Goal: Information Seeking & Learning: Learn about a topic

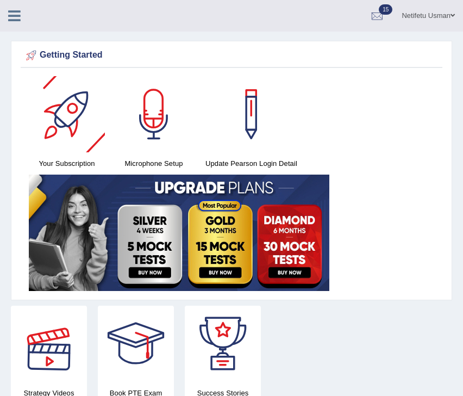
click at [11, 20] on icon at bounding box center [14, 16] width 13 height 14
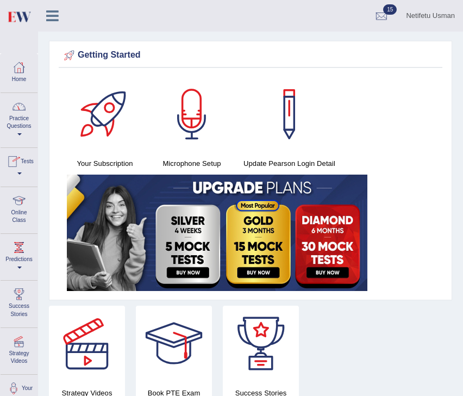
click at [20, 126] on link "Practice Questions" at bounding box center [19, 118] width 37 height 51
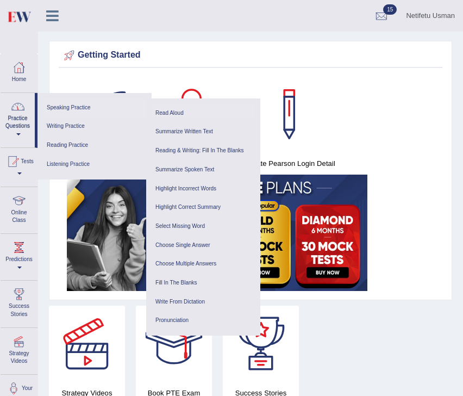
click at [173, 113] on link "Read Aloud" at bounding box center [203, 113] width 103 height 19
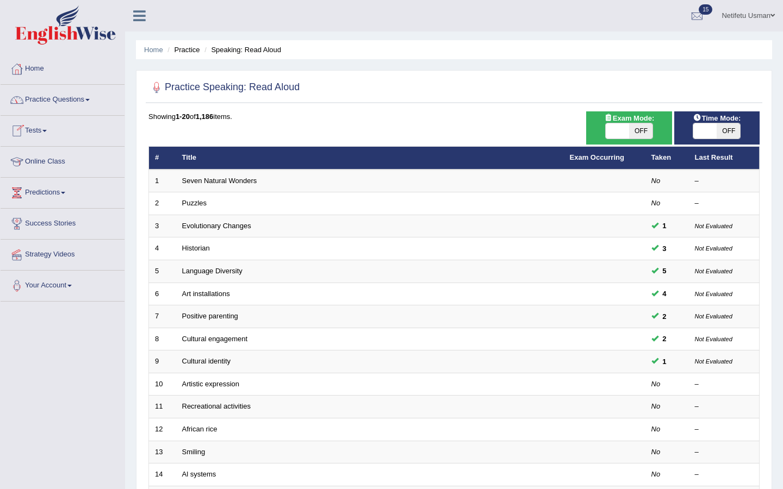
click at [84, 97] on link "Practice Questions" at bounding box center [63, 98] width 124 height 27
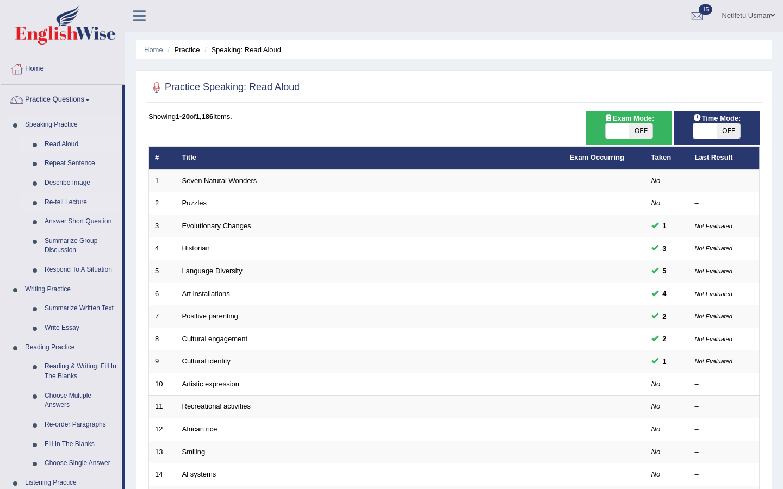
click at [74, 205] on link "Re-tell Lecture" at bounding box center [81, 203] width 82 height 20
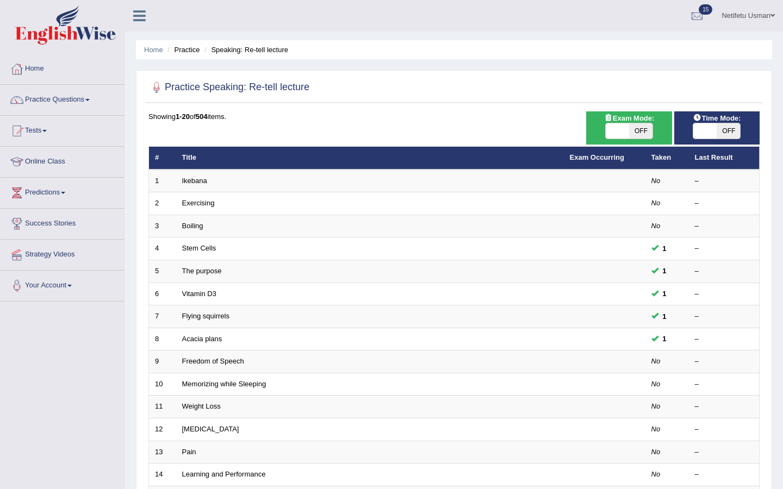
click at [642, 133] on span "OFF" at bounding box center [640, 130] width 23 height 15
checkbox input "true"
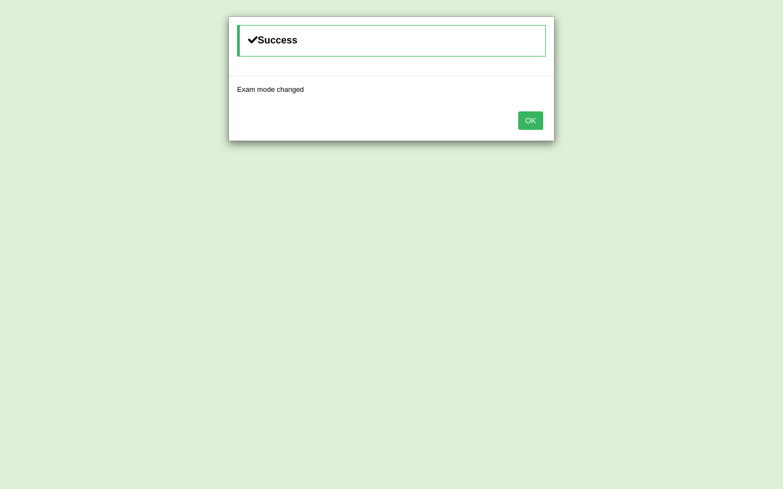
click at [536, 126] on button "OK" at bounding box center [530, 120] width 25 height 18
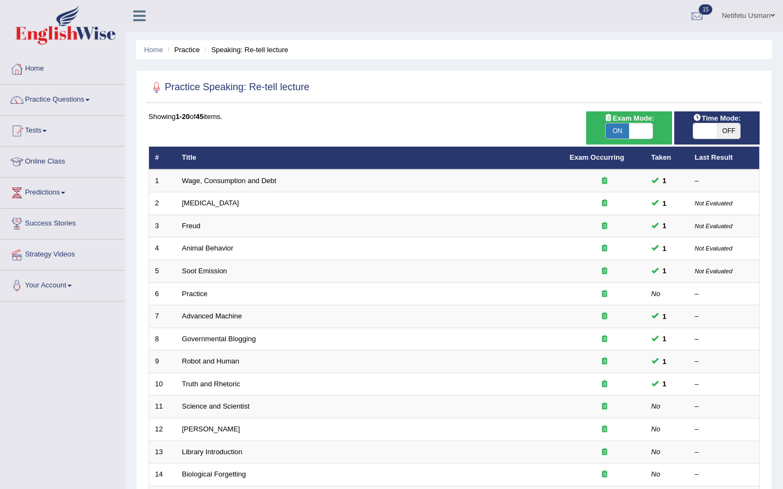
click at [727, 129] on span "OFF" at bounding box center [728, 130] width 23 height 15
checkbox input "true"
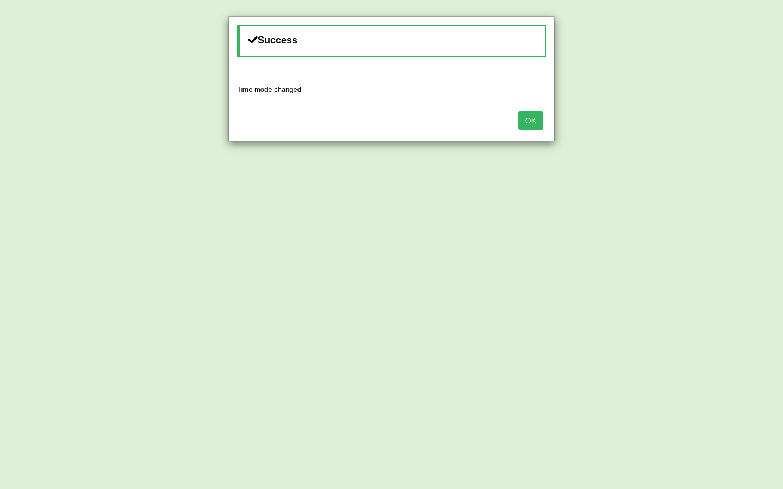
click at [526, 125] on button "OK" at bounding box center [530, 120] width 25 height 18
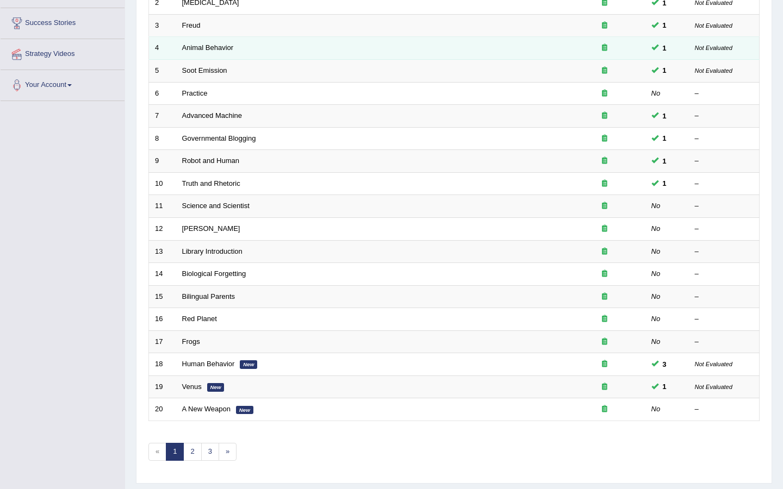
scroll to position [231, 0]
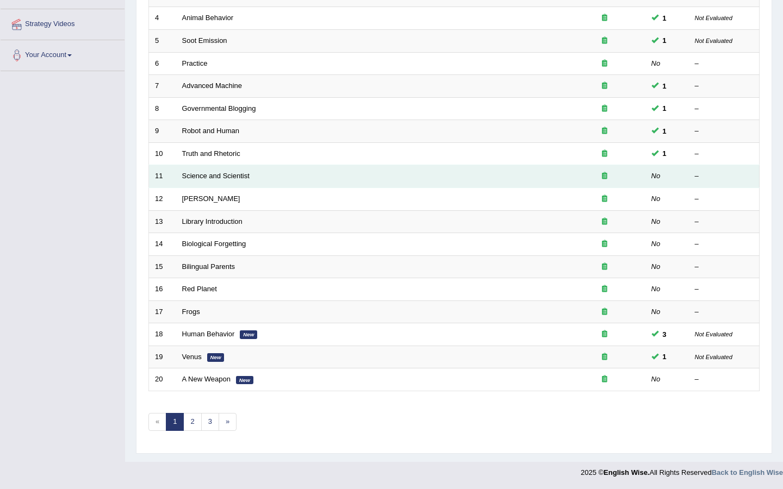
click at [207, 172] on td "Science and Scientist" at bounding box center [370, 176] width 388 height 23
click at [207, 179] on link "Science and Scientist" at bounding box center [215, 176] width 67 height 8
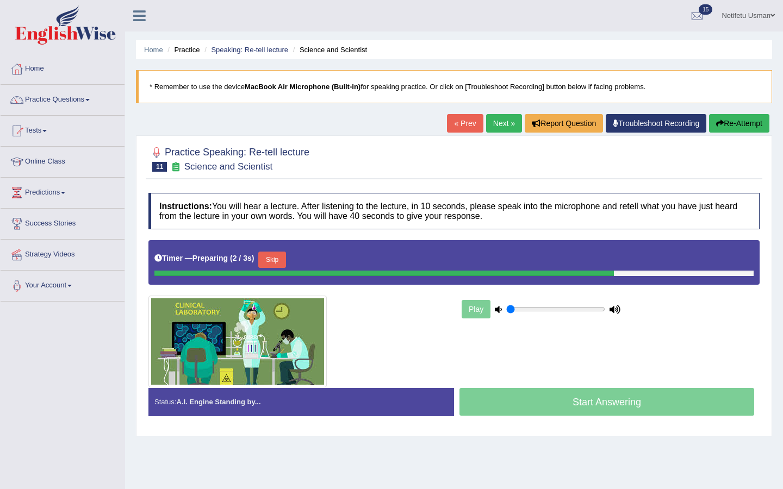
click at [275, 265] on button "Skip" at bounding box center [271, 260] width 27 height 16
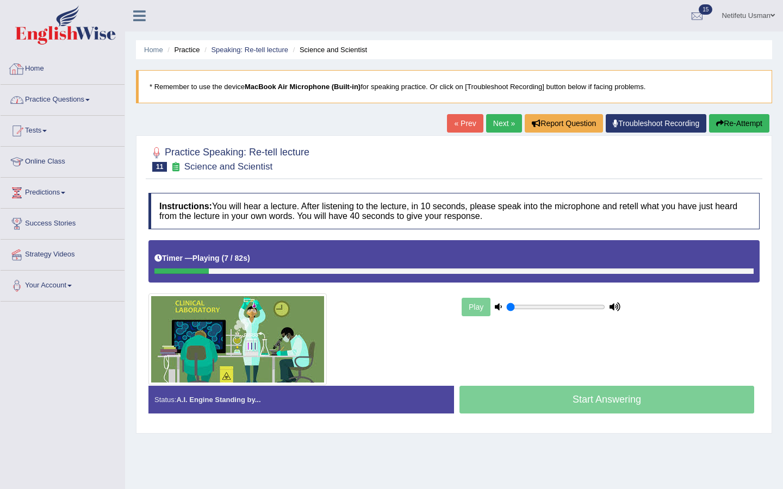
click at [66, 103] on link "Practice Questions" at bounding box center [63, 98] width 124 height 27
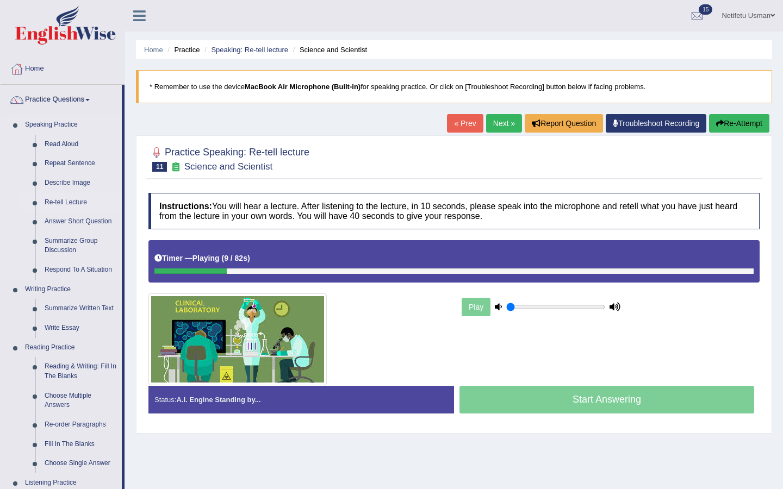
click at [55, 206] on link "Re-tell Lecture" at bounding box center [81, 203] width 82 height 20
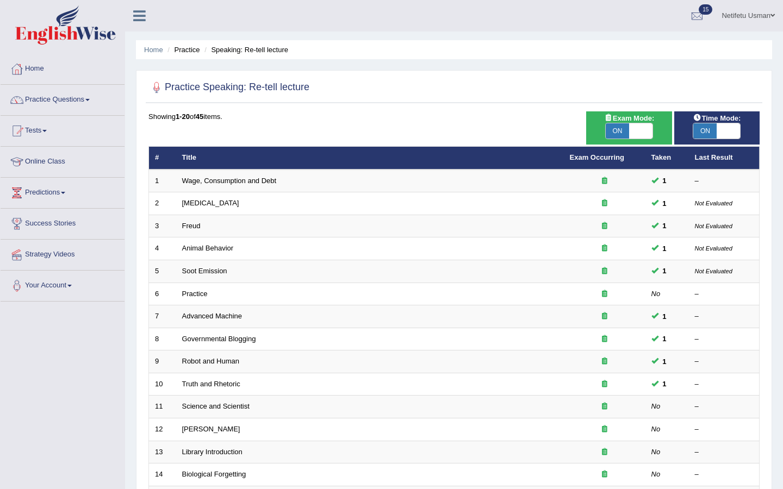
click at [624, 129] on span "ON" at bounding box center [617, 130] width 23 height 15
checkbox input "false"
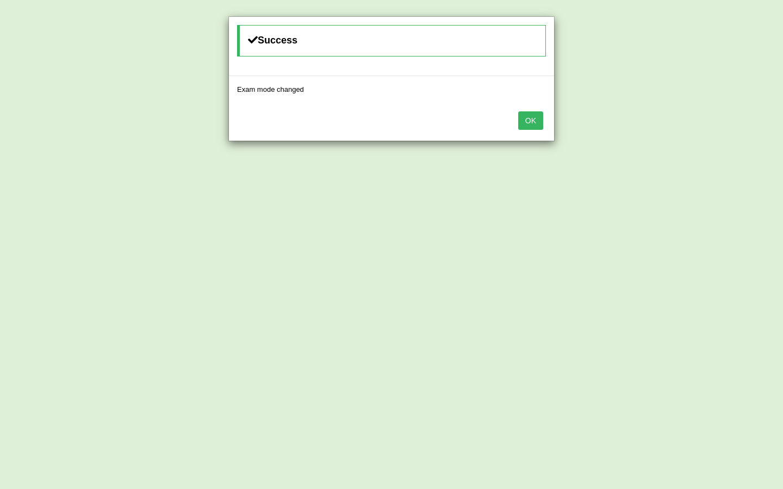
click at [539, 124] on button "OK" at bounding box center [530, 120] width 25 height 18
click at [534, 118] on button "OK" at bounding box center [530, 120] width 25 height 18
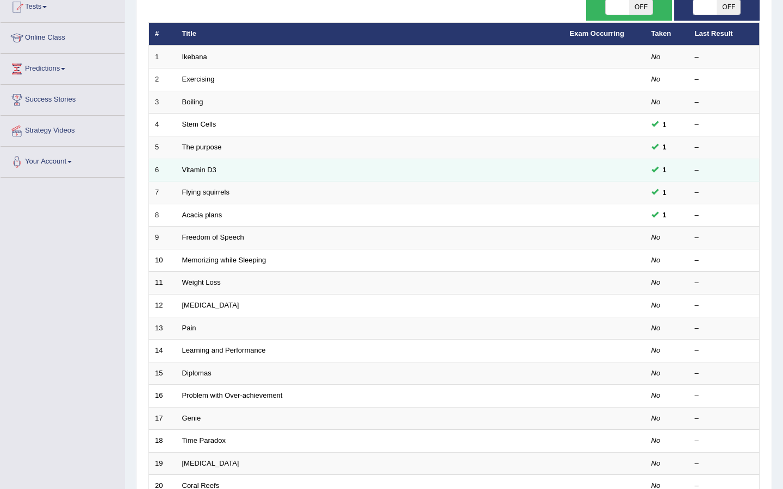
scroll to position [231, 0]
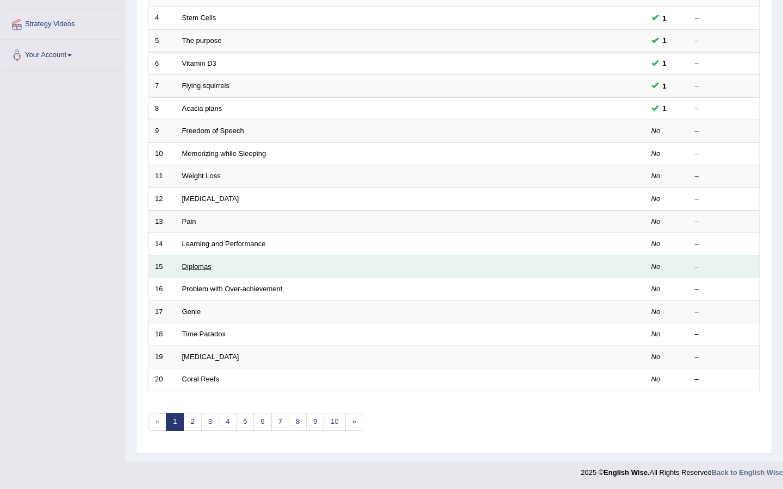
click at [195, 265] on link "Diplomas" at bounding box center [196, 267] width 29 height 8
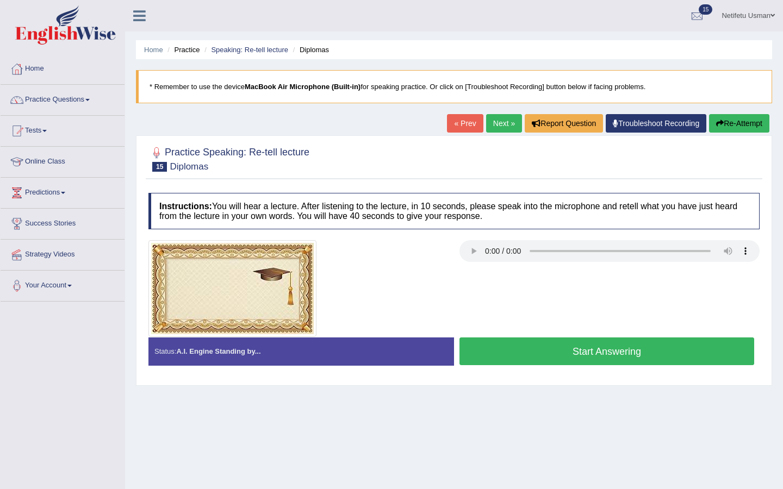
click at [491, 124] on link "Next »" at bounding box center [504, 123] width 36 height 18
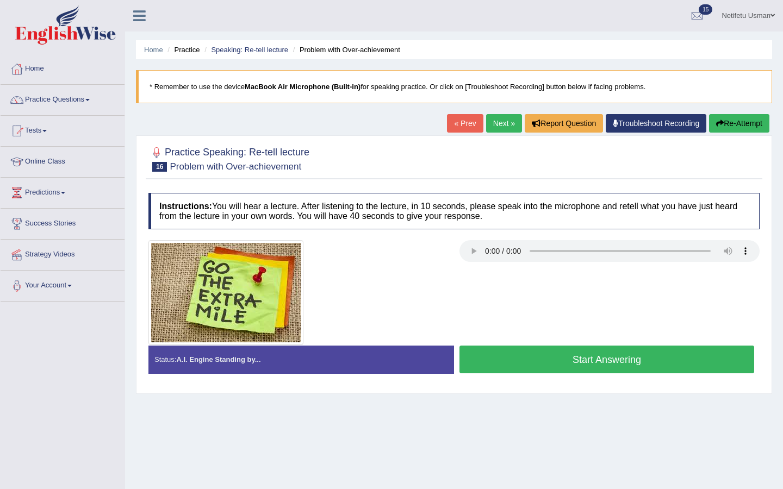
click at [559, 360] on button "Start Answering" at bounding box center [606, 360] width 295 height 28
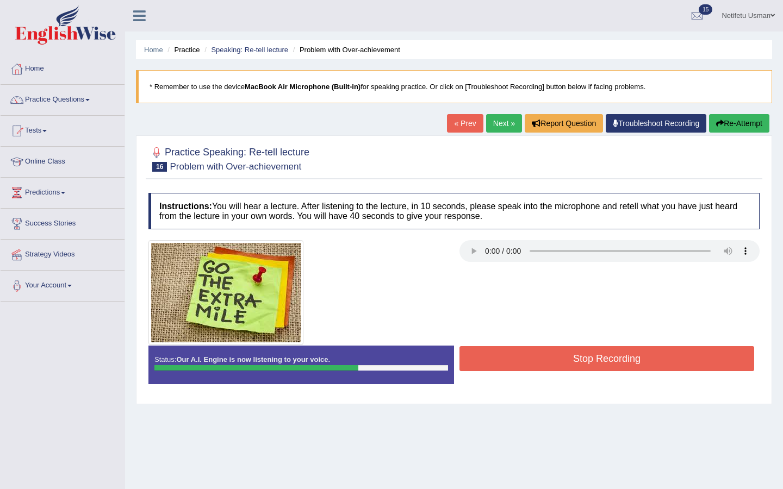
click at [556, 359] on button "Stop Recording" at bounding box center [606, 358] width 295 height 25
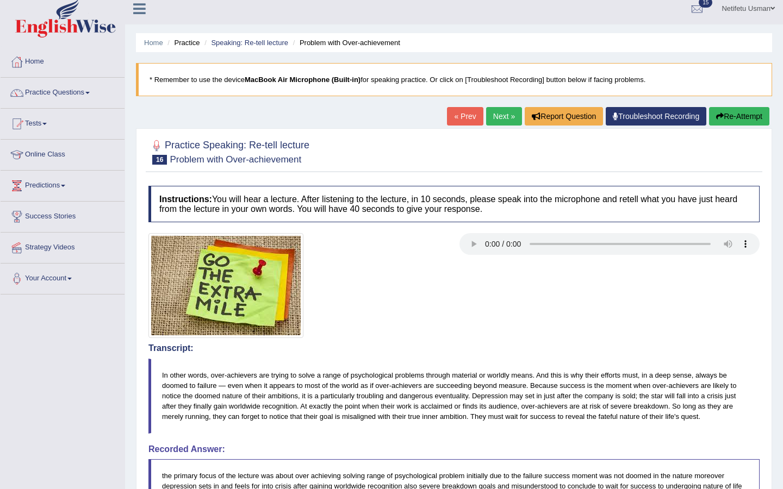
scroll to position [10, 0]
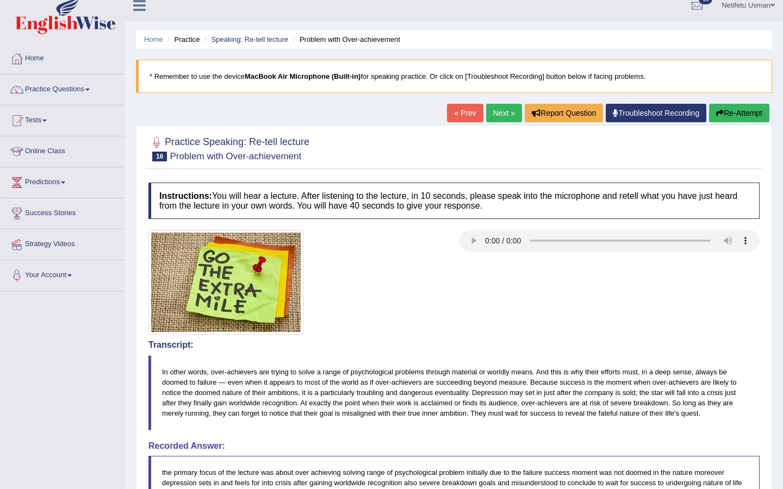
click at [743, 110] on button "Re-Attempt" at bounding box center [739, 113] width 60 height 18
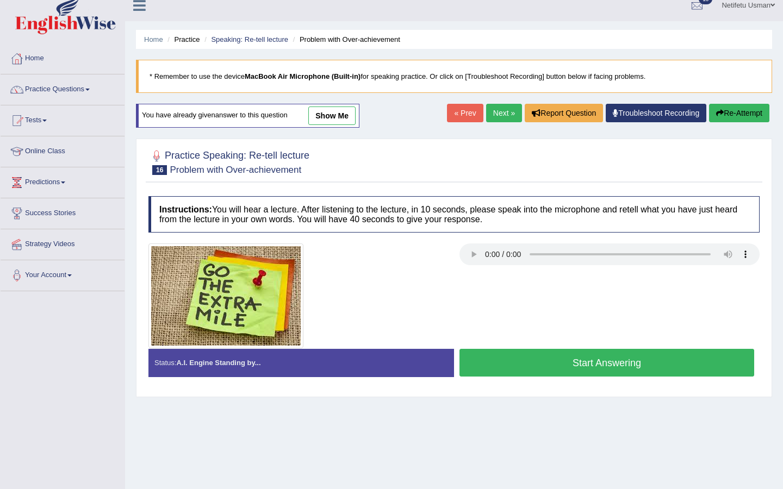
click at [550, 371] on button "Start Answering" at bounding box center [606, 363] width 295 height 28
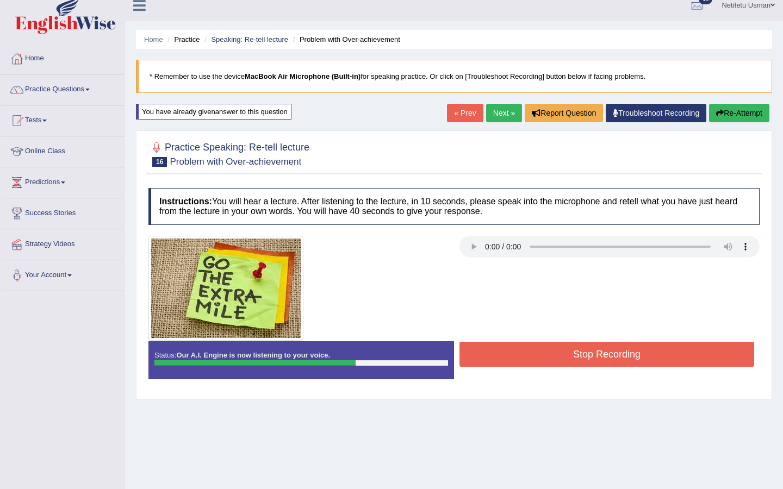
click at [544, 359] on button "Stop Recording" at bounding box center [606, 354] width 295 height 25
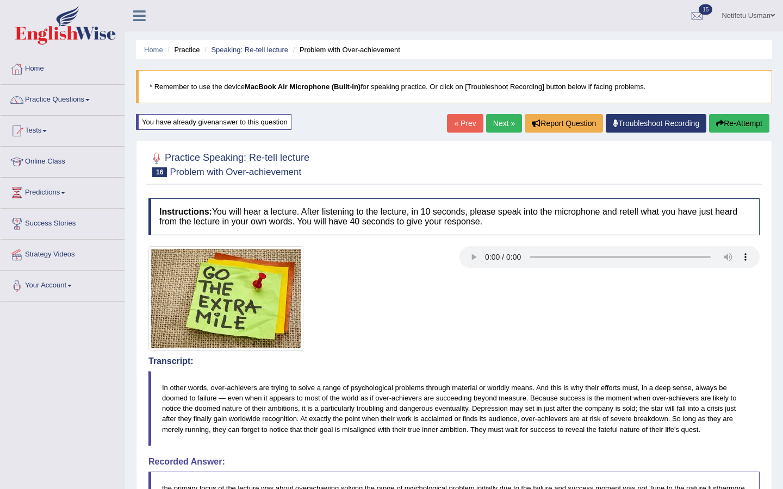
click at [727, 124] on button "Re-Attempt" at bounding box center [739, 123] width 60 height 18
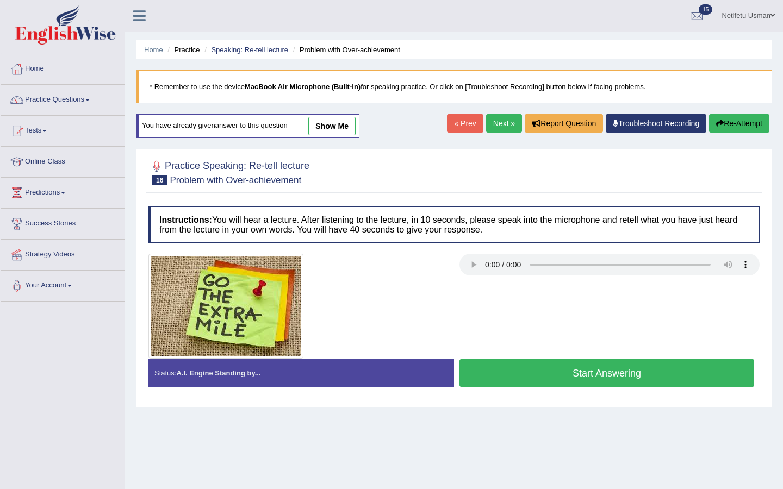
click at [608, 371] on button "Start Answering" at bounding box center [606, 373] width 295 height 28
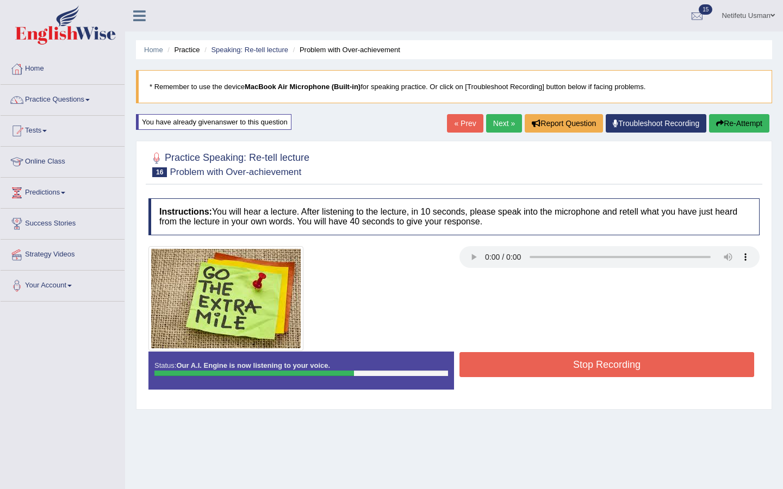
click at [608, 371] on button "Stop Recording" at bounding box center [606, 364] width 295 height 25
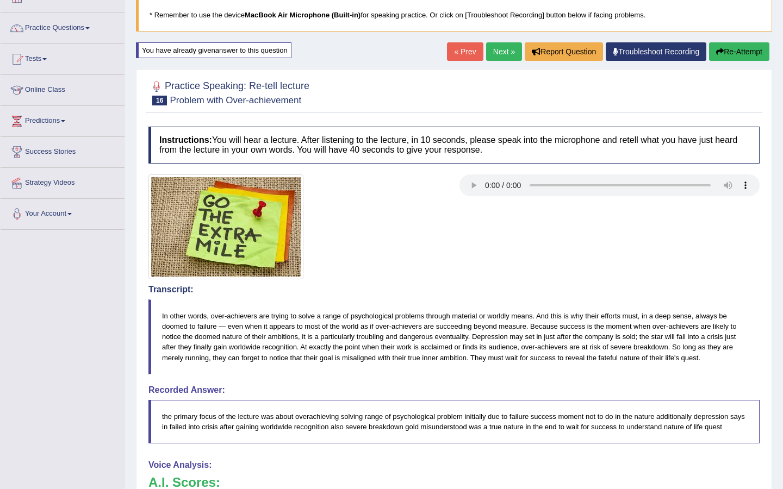
scroll to position [8, 0]
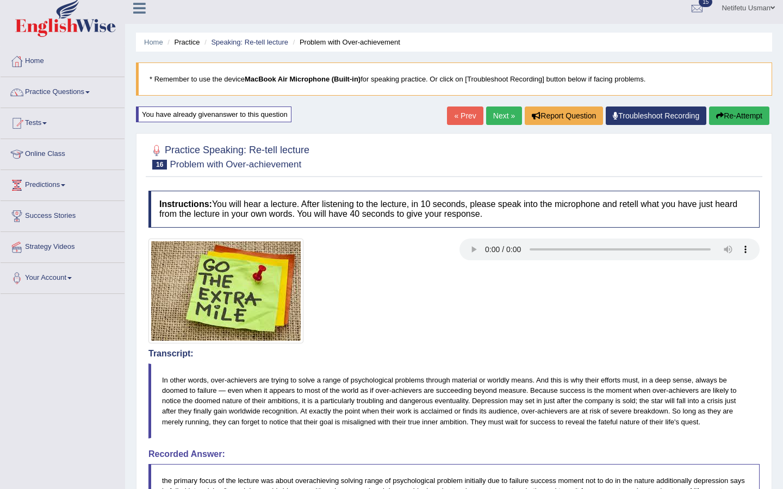
click at [736, 120] on button "Re-Attempt" at bounding box center [739, 116] width 60 height 18
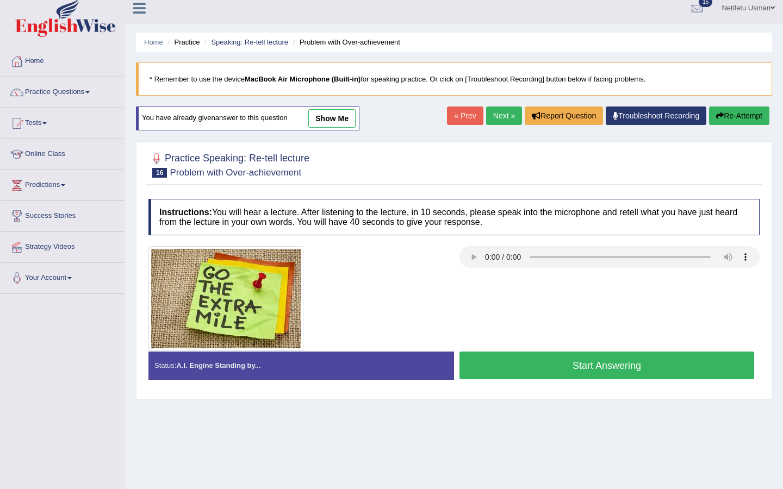
click at [532, 370] on button "Start Answering" at bounding box center [606, 366] width 295 height 28
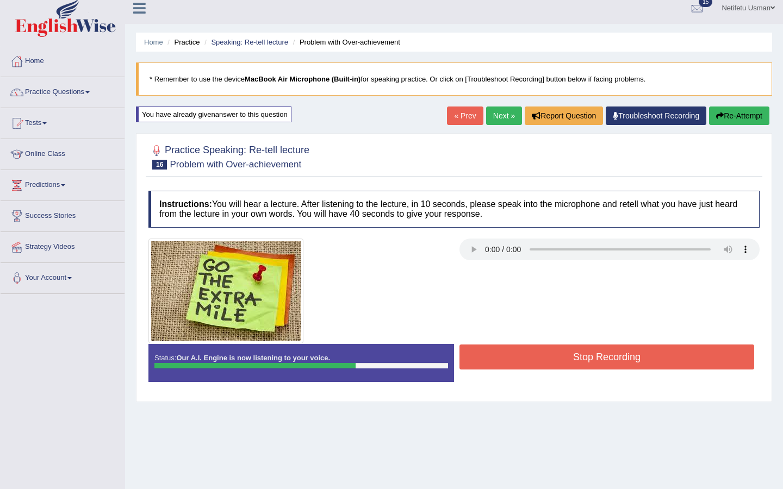
click at [532, 370] on div "Stop Recording" at bounding box center [607, 359] width 306 height 28
click at [516, 356] on button "Stop Recording" at bounding box center [606, 357] width 295 height 25
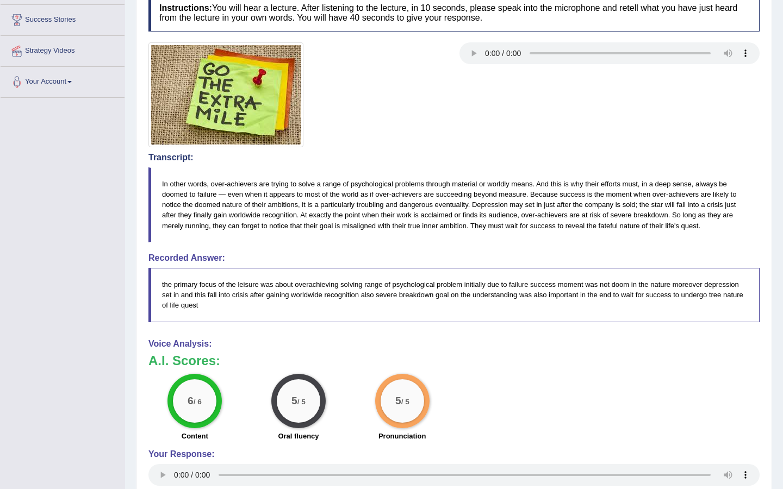
scroll to position [362, 0]
